Goal: Task Accomplishment & Management: Manage account settings

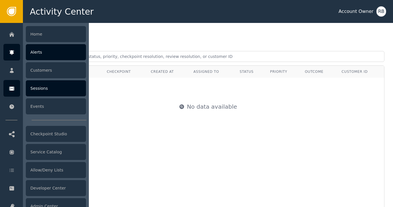
click at [47, 89] on div "Sessions" at bounding box center [56, 88] width 60 height 16
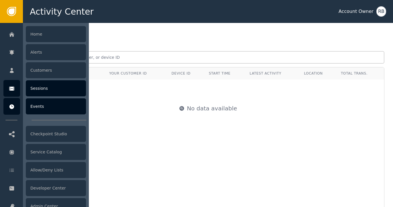
click at [32, 104] on div "Events" at bounding box center [56, 106] width 60 height 16
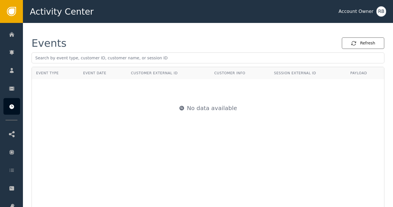
click at [349, 43] on button "Refresh" at bounding box center [363, 43] width 43 height 12
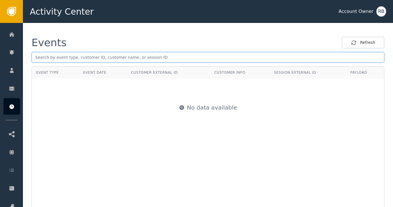
click at [51, 51] on div "Events Refresh" at bounding box center [208, 52] width 353 height 30
paste input "[EMAIL_ADDRESS][DOMAIN_NAME]"
type input "[EMAIL_ADDRESS][DOMAIN_NAME]"
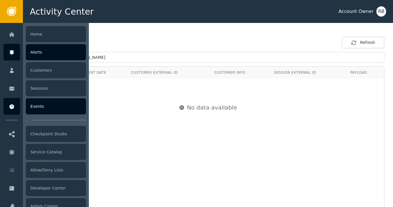
click at [10, 51] on icon at bounding box center [11, 50] width 5 height 1
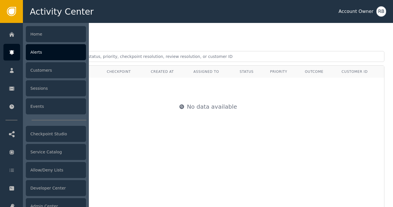
click at [64, 59] on div "Alerts" at bounding box center [56, 52] width 60 height 16
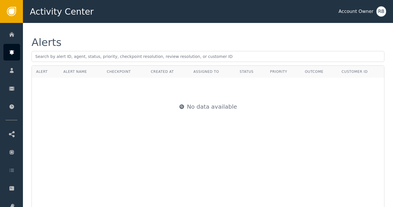
drag, startPoint x: 72, startPoint y: 119, endPoint x: 69, endPoint y: 116, distance: 4.9
click at [72, 119] on div "No data available" at bounding box center [208, 106] width 352 height 57
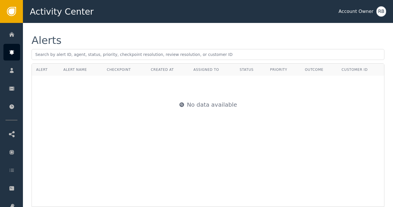
drag, startPoint x: 161, startPoint y: 104, endPoint x: 166, endPoint y: 98, distance: 7.9
click at [161, 104] on div "No data available" at bounding box center [208, 104] width 352 height 57
click at [390, 8] on div "Activity Center Account Owner RB" at bounding box center [208, 11] width 370 height 23
click at [381, 9] on div "RB" at bounding box center [382, 11] width 10 height 10
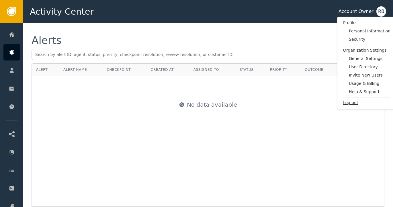
click at [355, 103] on span "Log out" at bounding box center [367, 103] width 47 height 6
